Goal: Find contact information

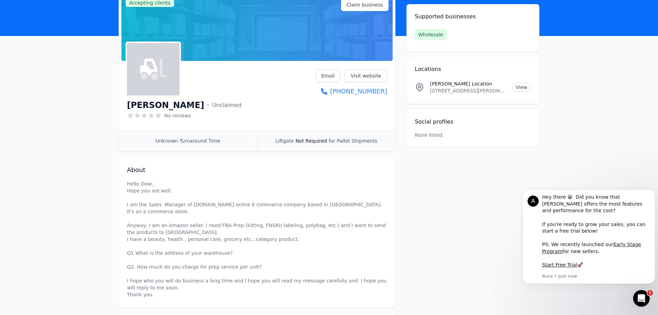
scroll to position [104, 0]
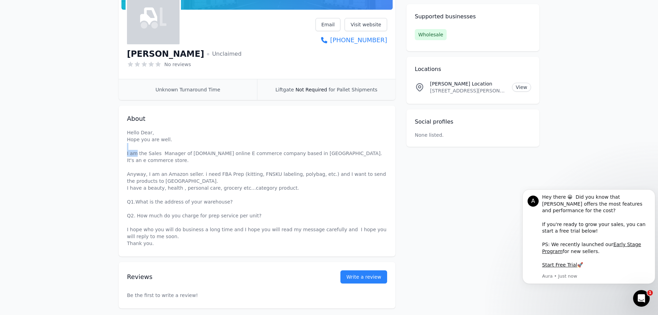
drag, startPoint x: 135, startPoint y: 155, endPoint x: 276, endPoint y: 150, distance: 141.5
click at [267, 149] on p "Hello Dear, Hope you are well. I am the Sales Manager of [DOMAIN_NAME] online E…" at bounding box center [257, 188] width 260 height 118
click at [292, 150] on p "Hello Dear, Hope you are well. I am the Sales Manager of [DOMAIN_NAME] online E…" at bounding box center [257, 188] width 260 height 118
drag, startPoint x: 189, startPoint y: 152, endPoint x: 224, endPoint y: 152, distance: 35.3
click at [224, 152] on p "Hello Dear, Hope you are well. I am the Sales Manager of [DOMAIN_NAME] online E…" at bounding box center [257, 188] width 260 height 118
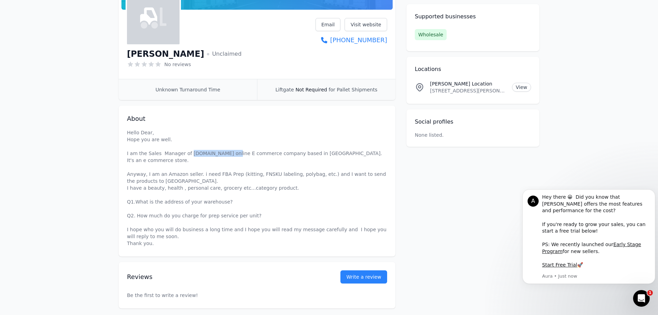
copy p "[DOMAIN_NAME]"
click at [267, 176] on p "Hello Dear, Hope you are well. I am the Sales Manager of [DOMAIN_NAME] online E…" at bounding box center [257, 188] width 260 height 118
